Goal: Information Seeking & Learning: Learn about a topic

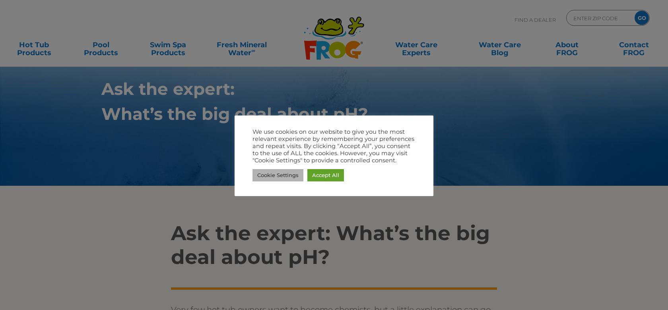
click at [289, 174] on link "Cookie Settings" at bounding box center [277, 175] width 51 height 12
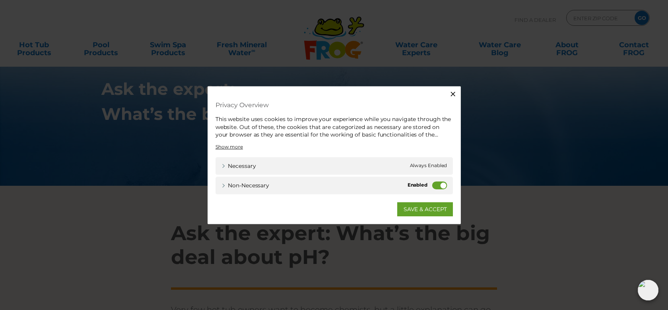
click at [440, 186] on label "Non-necessary" at bounding box center [440, 186] width 15 height 8
click at [0, 0] on input "Non-necessary" at bounding box center [0, 0] width 0 height 0
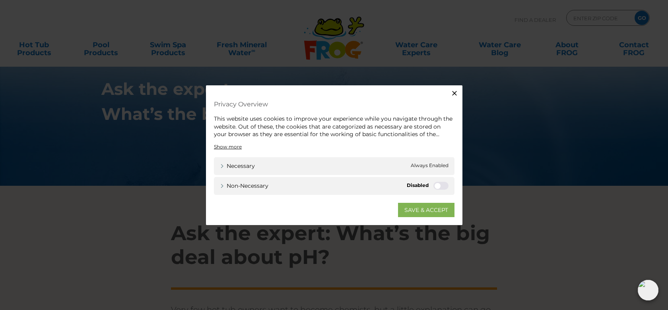
click at [424, 206] on link "SAVE & ACCEPT" at bounding box center [426, 210] width 56 height 14
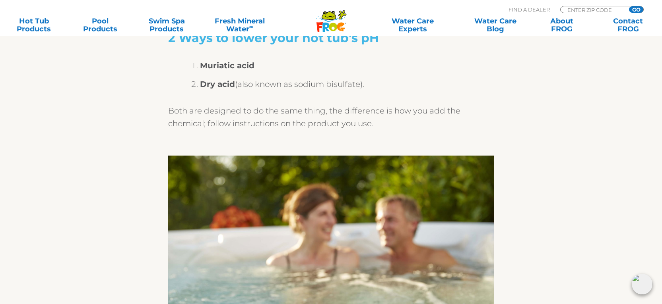
scroll to position [1073, 0]
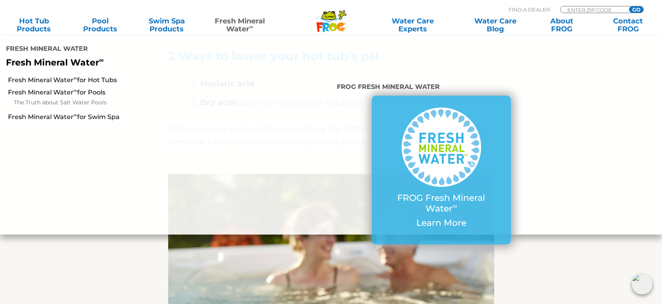
click at [236, 21] on link "Fresh Mineral Water ∞" at bounding box center [239, 25] width 65 height 16
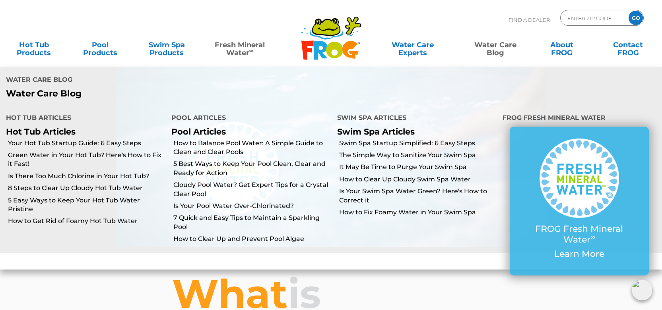
click at [498, 45] on link "Water Care Blog" at bounding box center [495, 45] width 52 height 16
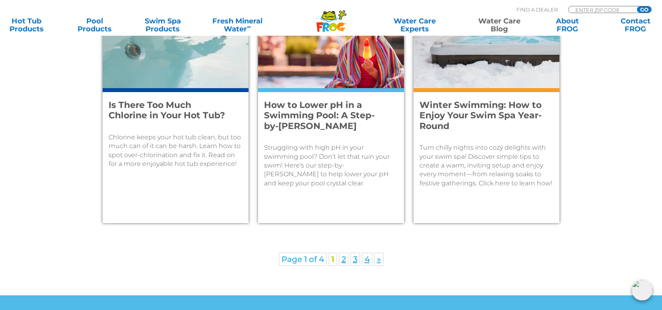
scroll to position [1207, 0]
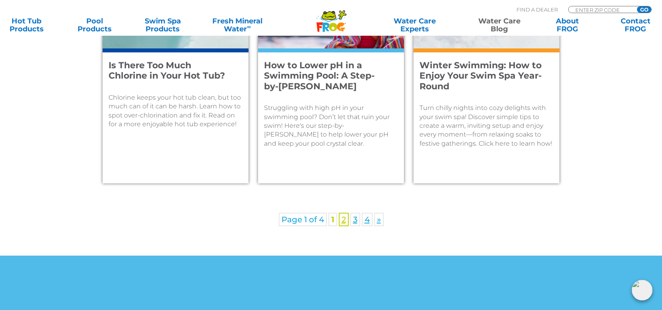
click at [345, 221] on link "2" at bounding box center [344, 220] width 10 height 14
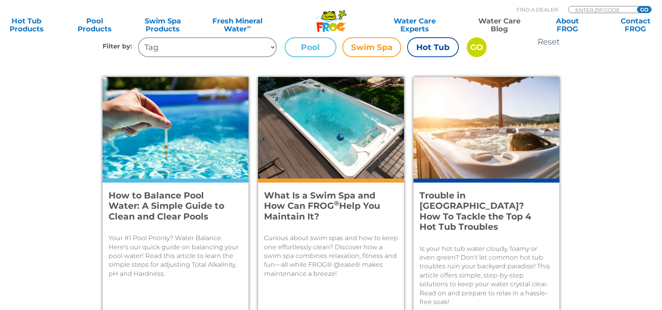
scroll to position [318, 0]
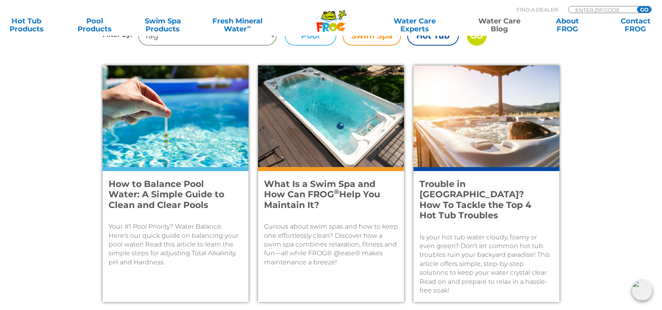
click at [169, 239] on p "Your #1 Pool Priority? Water Balance. Here's our quick guide on balancing your …" at bounding box center [175, 245] width 134 height 45
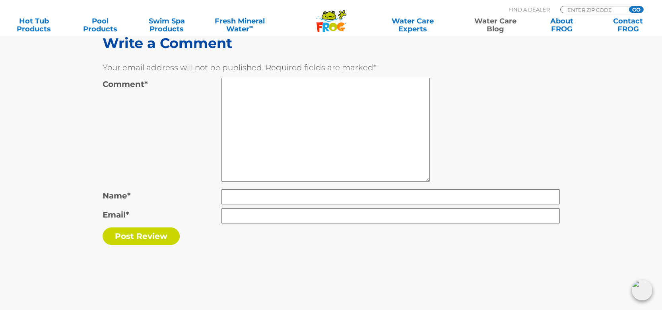
scroll to position [3894, 0]
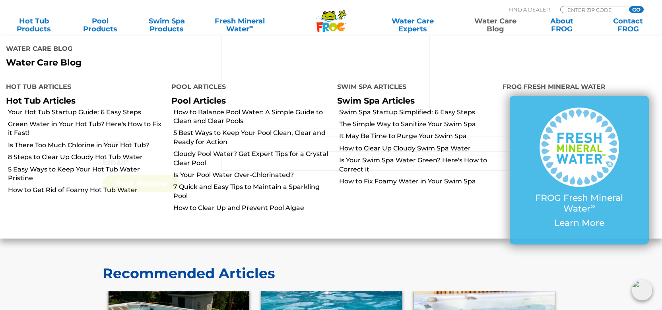
click at [496, 25] on link "Water Care Blog" at bounding box center [495, 25] width 52 height 16
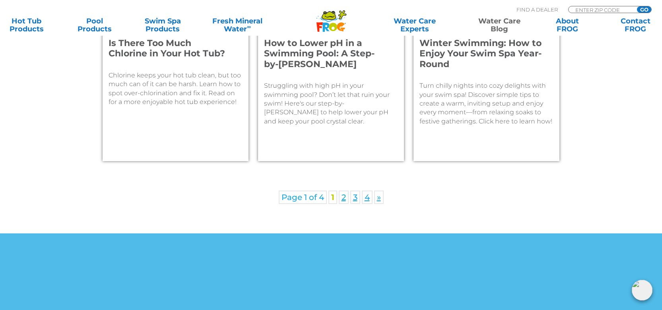
scroll to position [1232, 0]
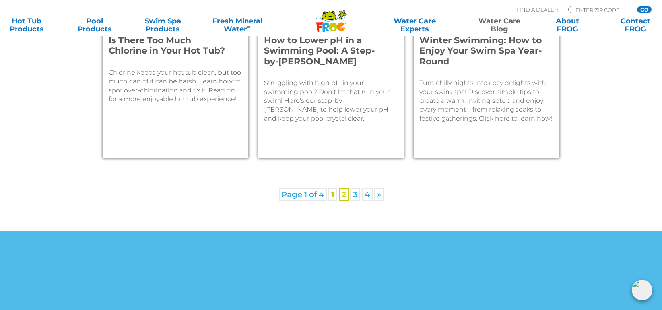
click at [344, 197] on link "2" at bounding box center [344, 195] width 10 height 14
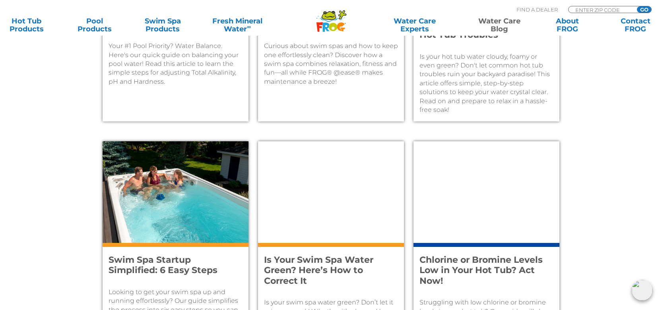
scroll to position [556, 0]
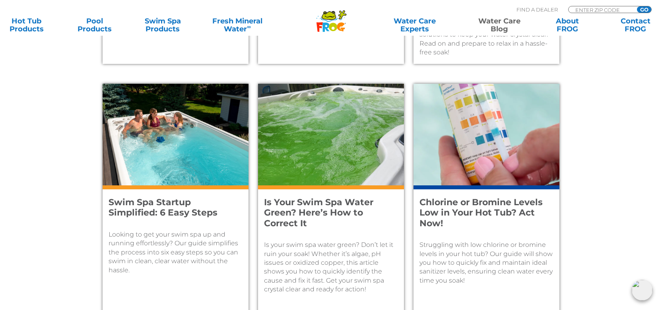
click at [479, 258] on p "Struggling with low chlorine or bromine levels in your hot tub? Our guide will …" at bounding box center [486, 263] width 134 height 45
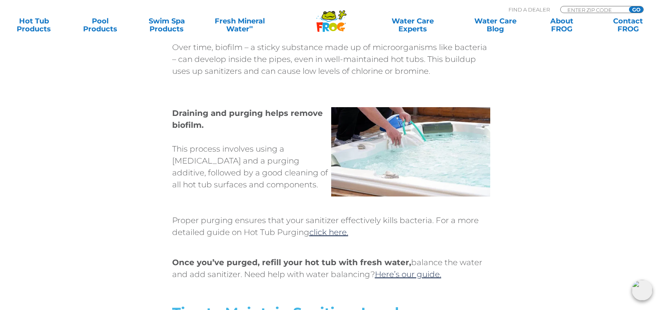
scroll to position [3139, 0]
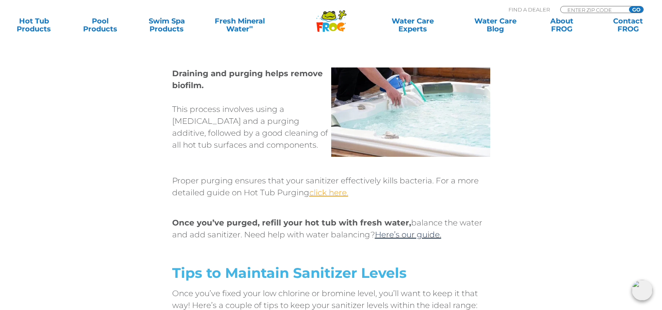
click at [329, 188] on link "click here." at bounding box center [328, 193] width 39 height 10
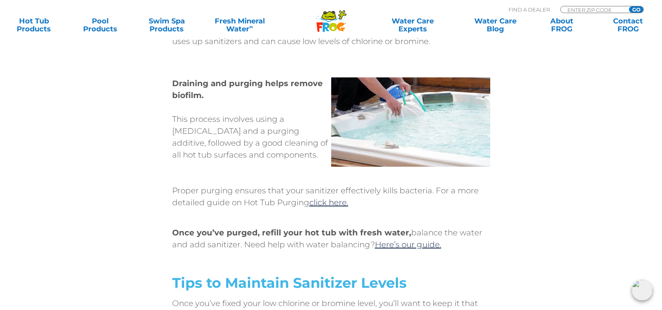
scroll to position [3060, 0]
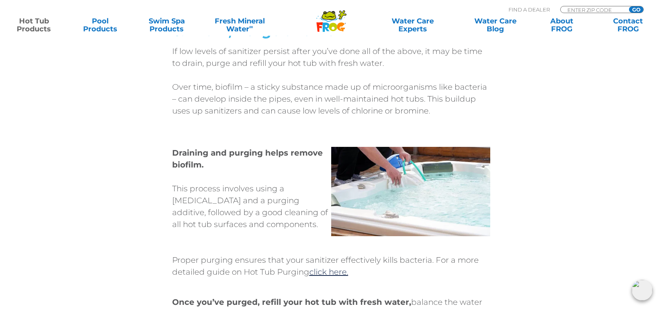
click at [38, 21] on link "Hot Tub Products" at bounding box center [34, 25] width 52 height 16
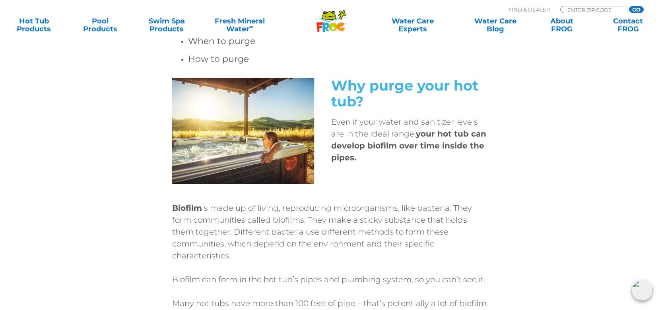
scroll to position [468, 0]
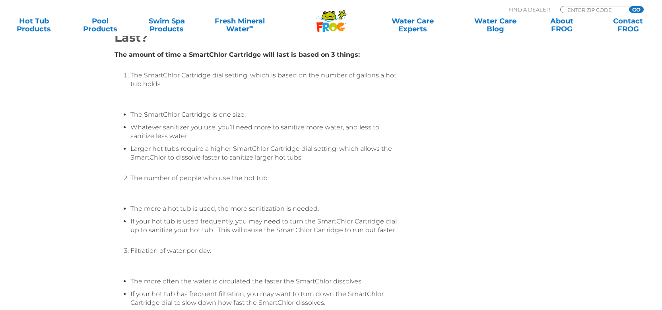
scroll to position [1267, 0]
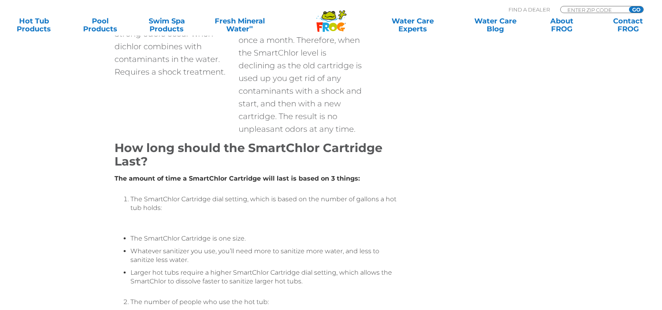
drag, startPoint x: 41, startPoint y: 96, endPoint x: 46, endPoint y: 59, distance: 37.7
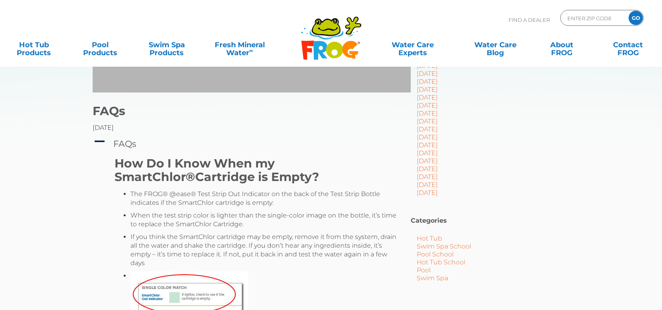
scroll to position [0, 0]
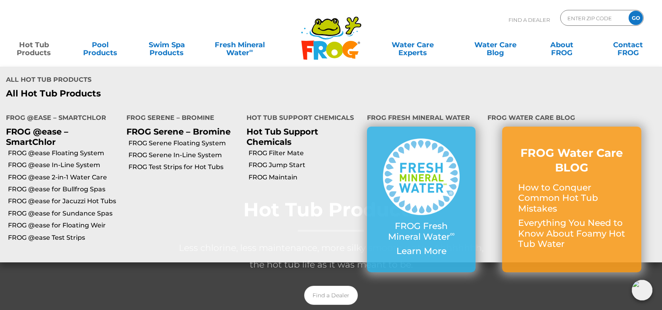
click at [197, 221] on li "FROG Serene – Bromine FROG Serene – Bromine FROG Serene Floating System FROG Se…" at bounding box center [180, 184] width 120 height 158
click at [28, 45] on link "Hot Tub Products" at bounding box center [34, 45] width 52 height 16
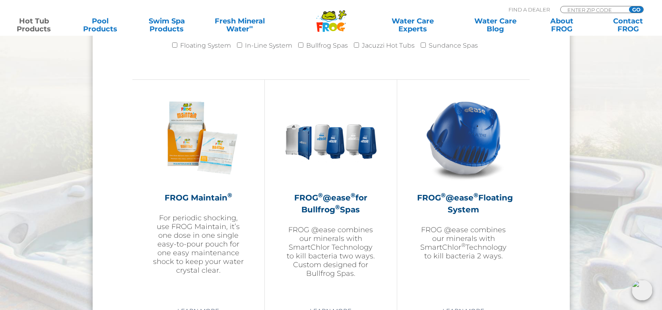
scroll to position [914, 0]
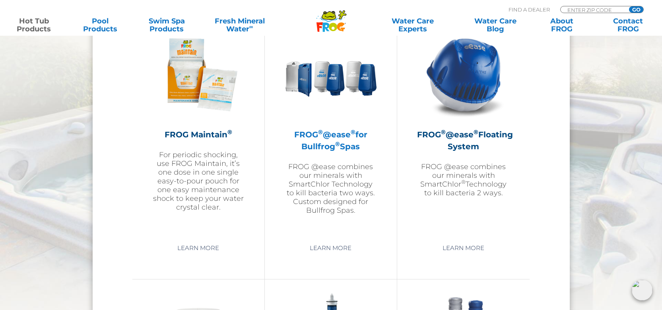
click at [306, 140] on h2 "FROG ® @ease ® for Bullfrog ® Spas" at bounding box center [331, 141] width 92 height 24
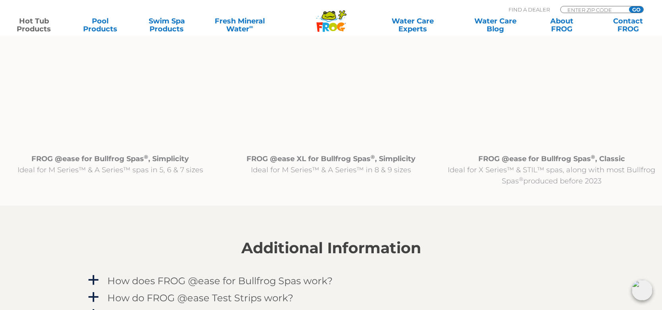
scroll to position [874, 0]
